Goal: Contribute content

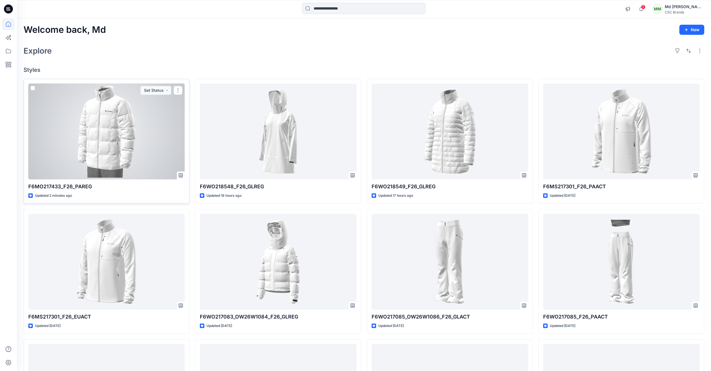
click at [131, 138] on div at bounding box center [106, 132] width 156 height 96
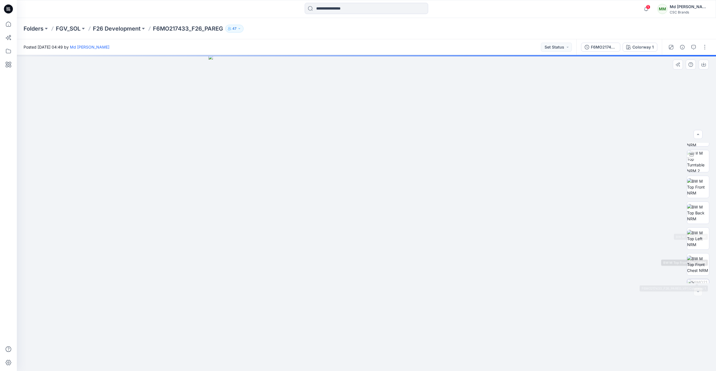
scroll to position [63, 0]
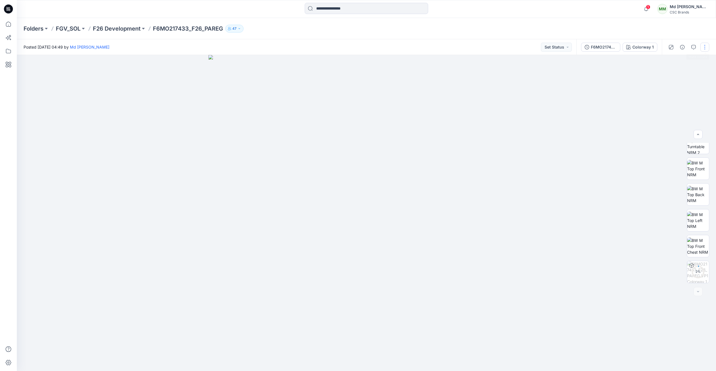
click at [703, 49] on button "button" at bounding box center [704, 47] width 9 height 9
click at [569, 47] on button "Set Status" at bounding box center [556, 47] width 31 height 9
click at [553, 73] on p "Virtual Proto 1" at bounding box center [546, 73] width 26 height 7
click at [701, 49] on button "button" at bounding box center [704, 47] width 9 height 9
click at [671, 78] on p "Edit" at bounding box center [668, 76] width 7 height 6
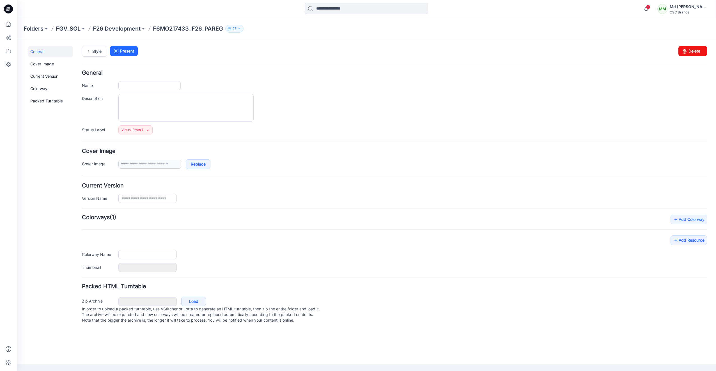
type input "**********"
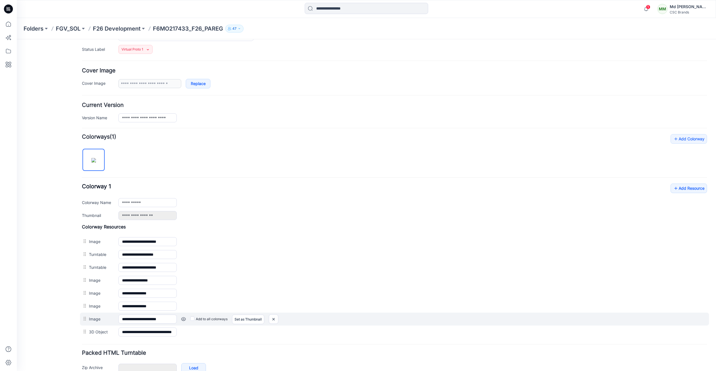
scroll to position [112, 0]
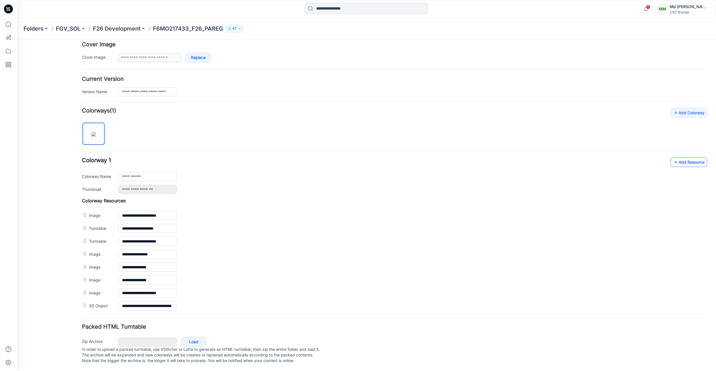
click at [689, 158] on link "Add Resource" at bounding box center [688, 162] width 36 height 10
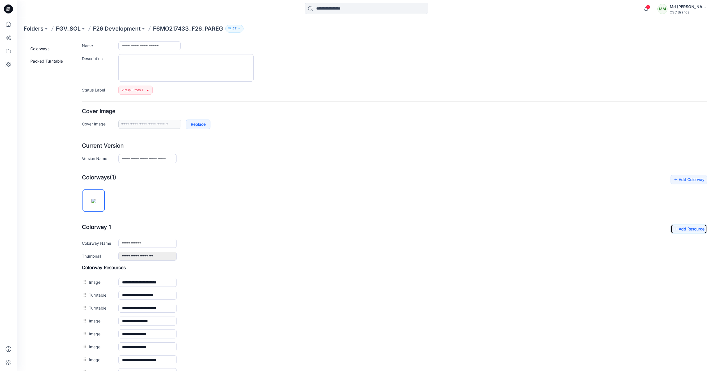
scroll to position [0, 0]
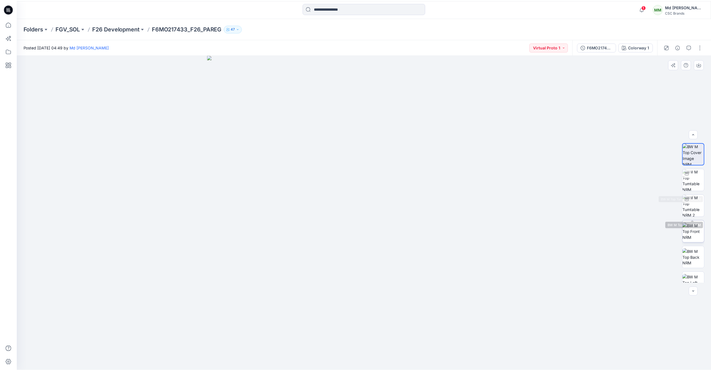
scroll to position [89, 0]
click at [8, 11] on icon at bounding box center [8, 8] width 9 height 9
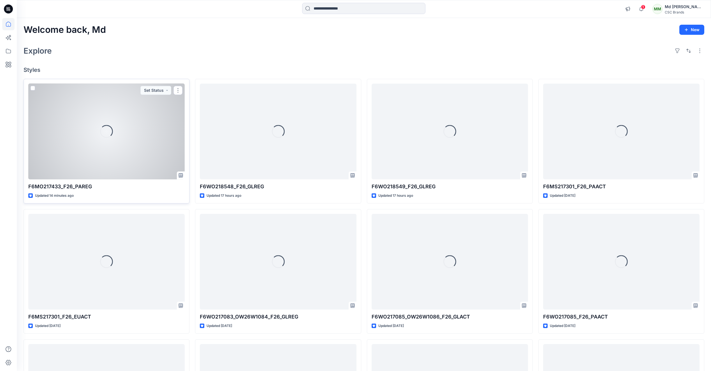
click at [72, 117] on div "Loading..." at bounding box center [106, 132] width 156 height 96
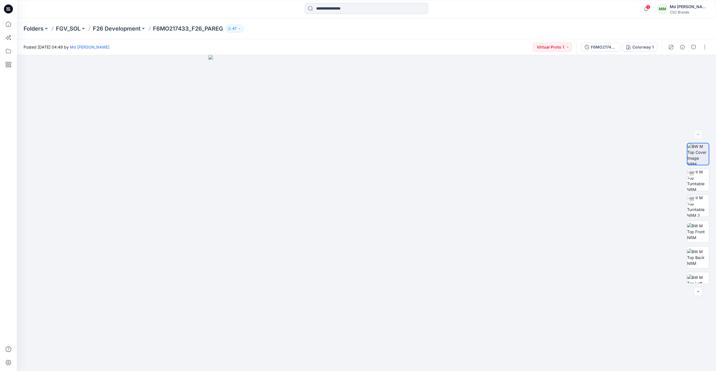
click at [6, 10] on icon at bounding box center [8, 8] width 9 height 9
